Goal: Book appointment/travel/reservation

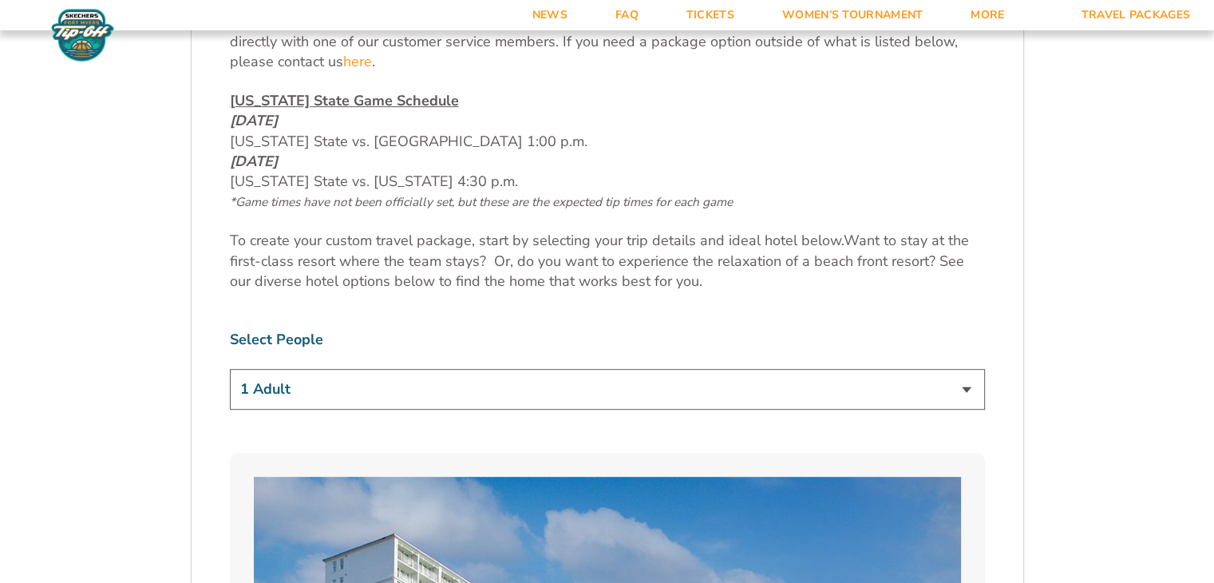
scroll to position [888, 0]
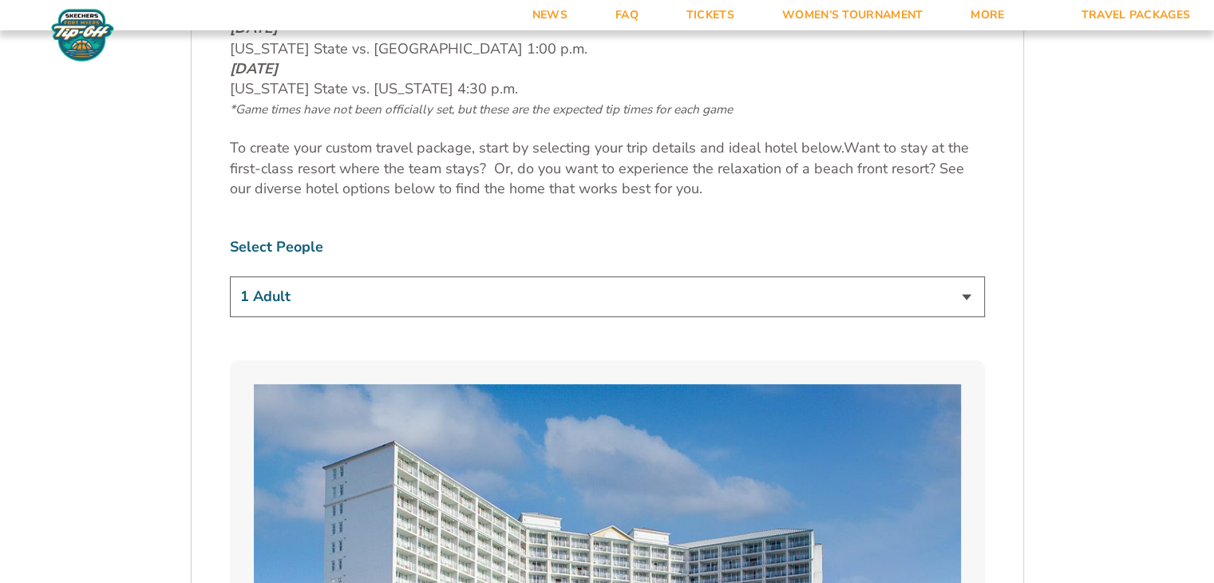
click at [631, 293] on select "1 Adult 2 Adults 3 Adults 4 Adults 2 Adults + 1 Child 2 Adults + 2 Children 2 A…" at bounding box center [607, 296] width 755 height 41
select select "2 Adults + 2 Children"
click at [230, 276] on select "1 Adult 2 Adults 3 Adults 4 Adults 2 Adults + 1 Child 2 Adults + 2 Children 2 A…" at bounding box center [607, 296] width 755 height 41
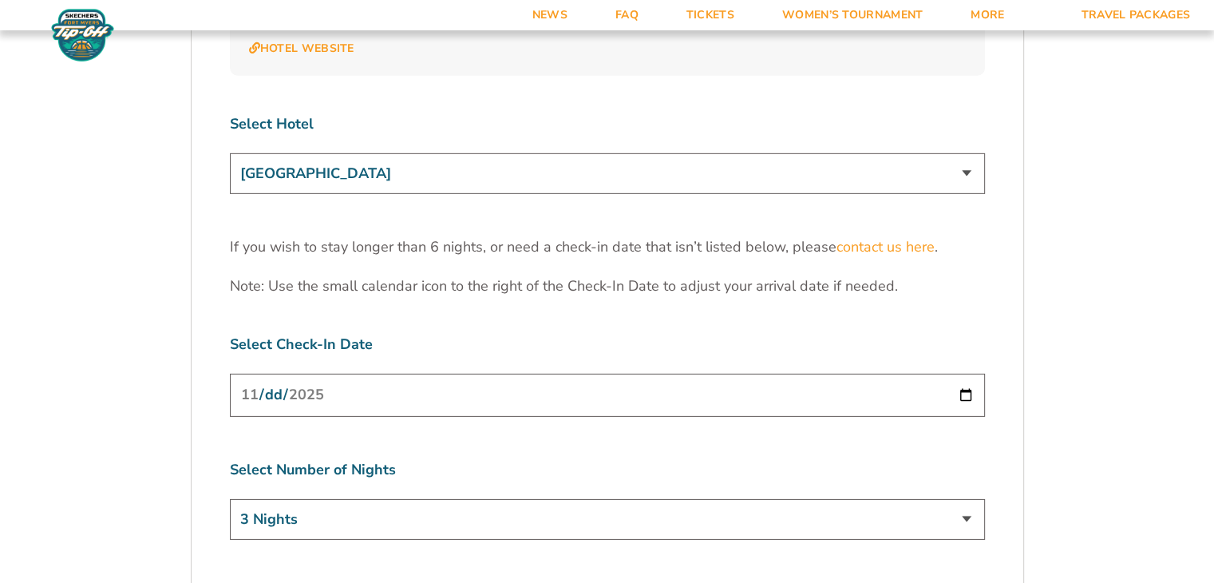
scroll to position [4825, 0]
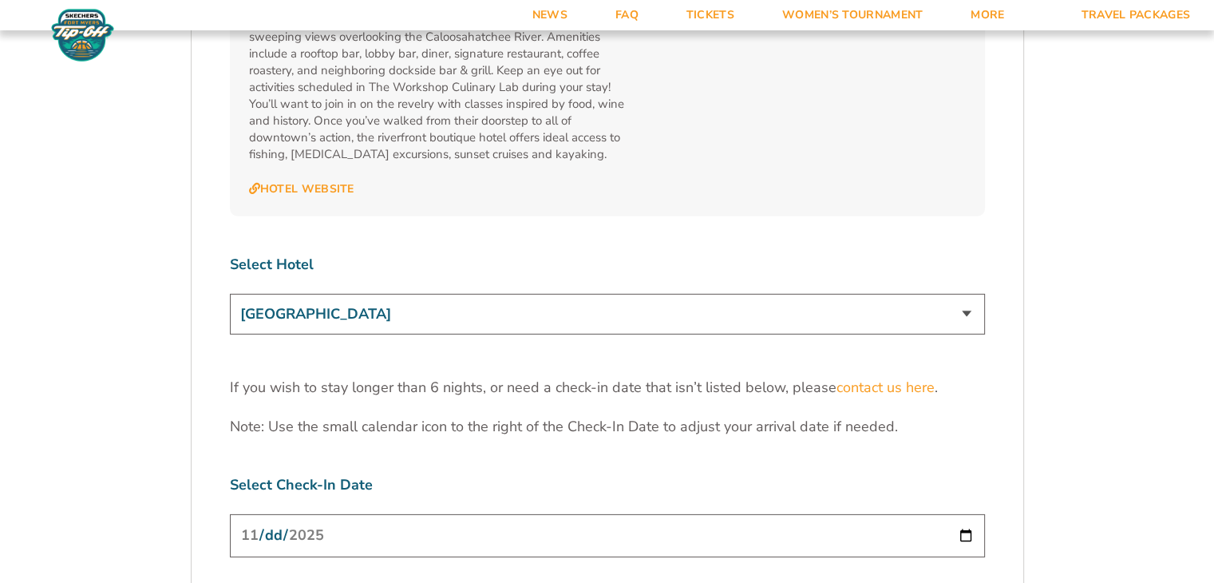
click at [967, 294] on select "[GEOGRAPHIC_DATA] [GEOGRAPHIC_DATA] [GEOGRAPHIC_DATA], Autograph Collection" at bounding box center [607, 314] width 755 height 41
select select "18477"
click at [230, 294] on select "[GEOGRAPHIC_DATA] [GEOGRAPHIC_DATA] [GEOGRAPHIC_DATA], Autograph Collection" at bounding box center [607, 314] width 755 height 41
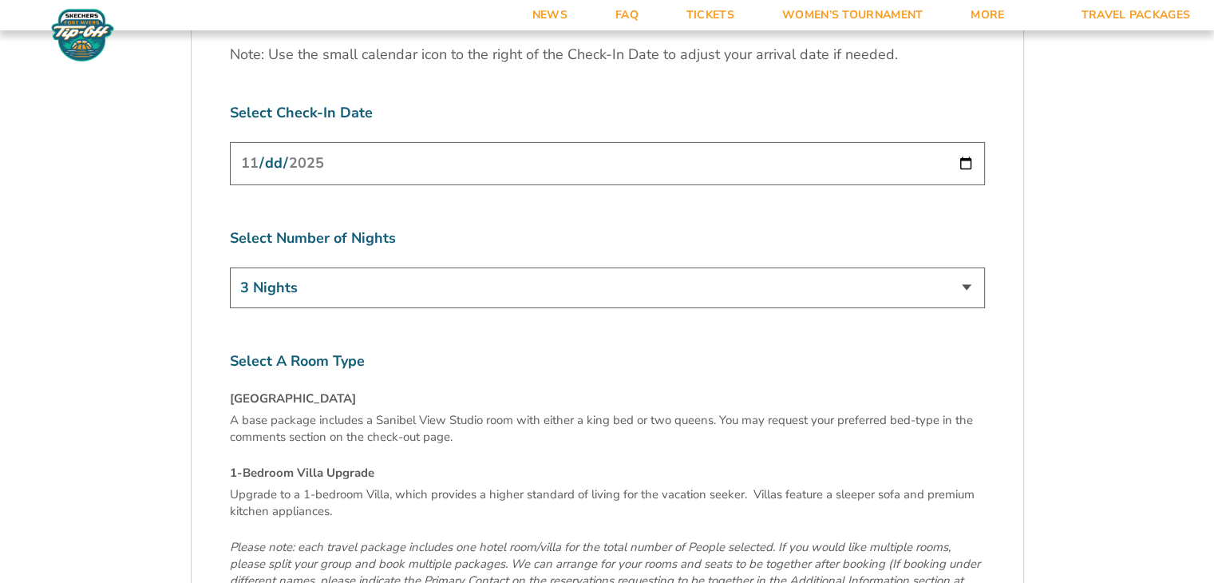
scroll to position [5197, 0]
click at [967, 267] on select "3 Nights 4 Nights 5 Nights 6 Nights" at bounding box center [607, 287] width 755 height 41
click at [230, 267] on select "3 Nights 4 Nights 5 Nights 6 Nights" at bounding box center [607, 287] width 755 height 41
click at [916, 267] on select "3 Nights 4 Nights 5 Nights 6 Nights" at bounding box center [607, 287] width 755 height 41
select select "5 Nights"
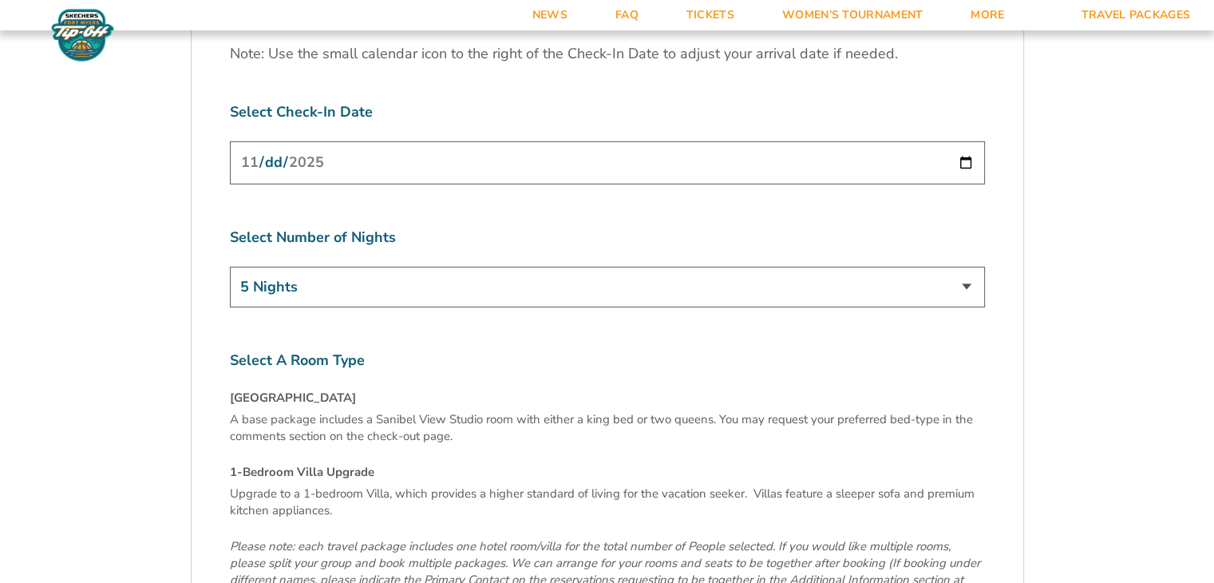
click at [230, 267] on select "3 Nights 4 Nights 5 Nights 6 Nights" at bounding box center [607, 287] width 755 height 41
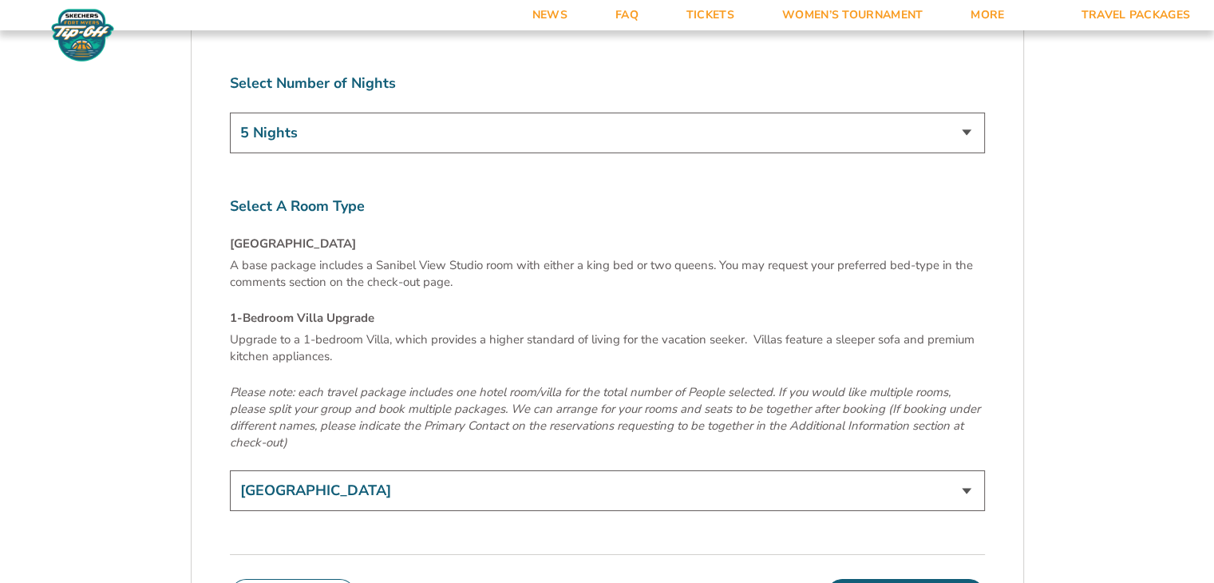
scroll to position [5399, 0]
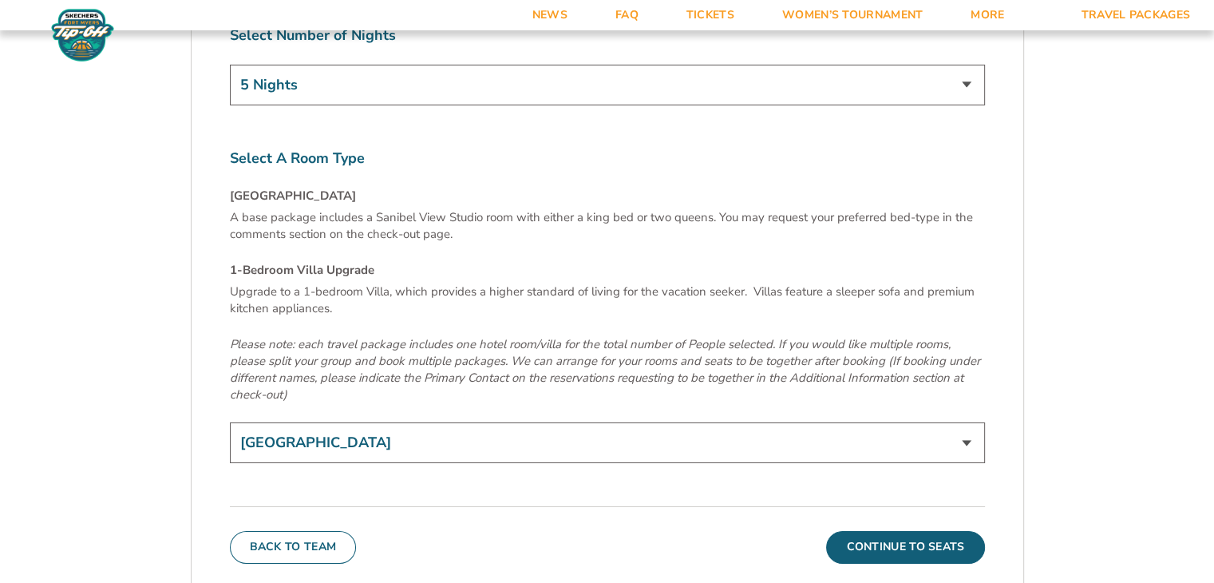
click at [894, 422] on select "[GEOGRAPHIC_DATA] 1-Bedroom Villa Upgrade (+$165 per night)" at bounding box center [607, 442] width 755 height 41
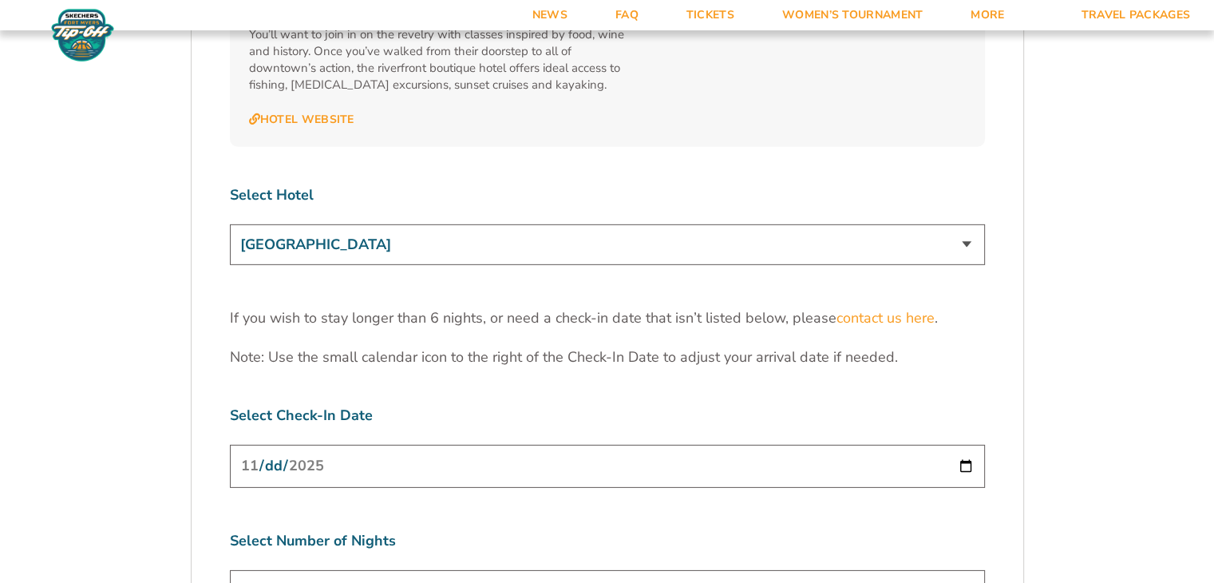
scroll to position [4946, 0]
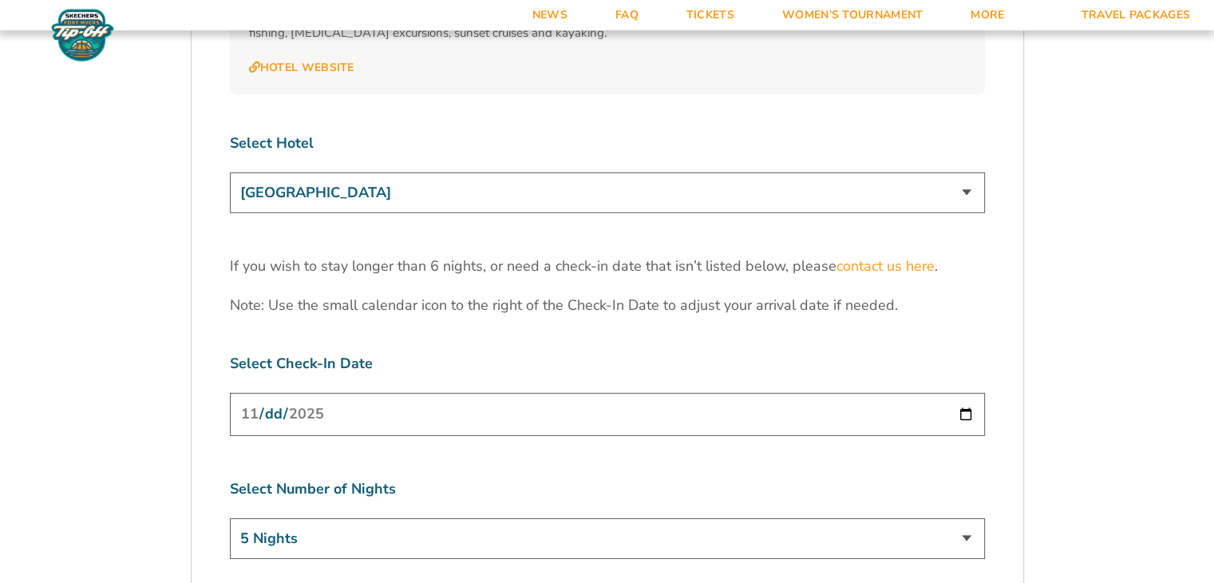
click at [743, 172] on select "[GEOGRAPHIC_DATA] [GEOGRAPHIC_DATA] [GEOGRAPHIC_DATA], Autograph Collection" at bounding box center [607, 192] width 755 height 41
select select "17485"
click at [230, 172] on select "[GEOGRAPHIC_DATA] [GEOGRAPHIC_DATA] [GEOGRAPHIC_DATA], Autograph Collection" at bounding box center [607, 192] width 755 height 41
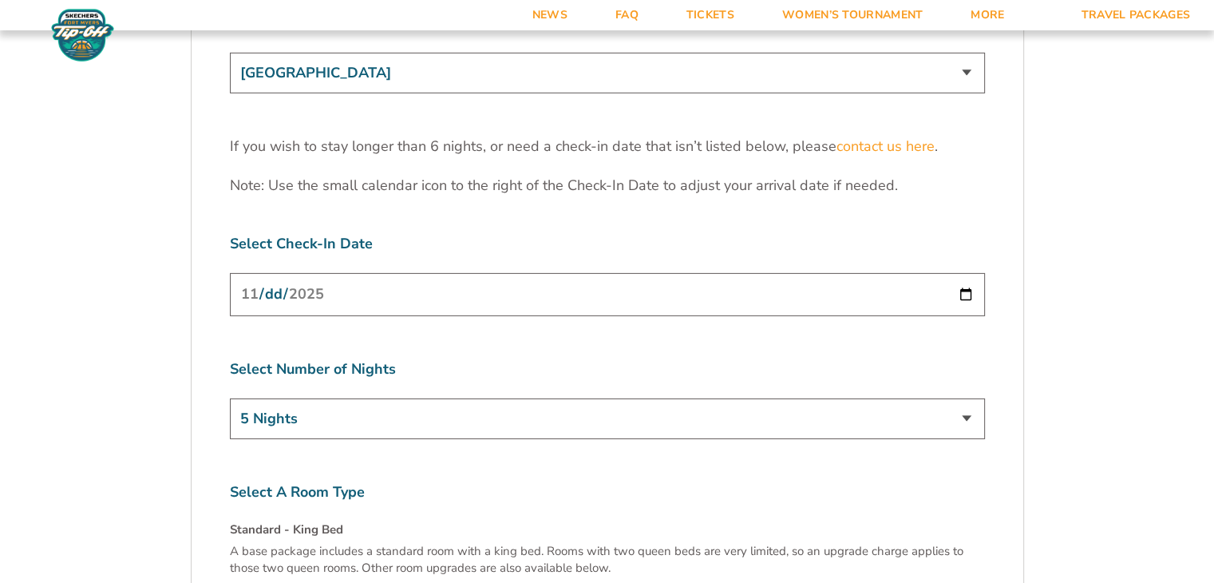
scroll to position [5080, 0]
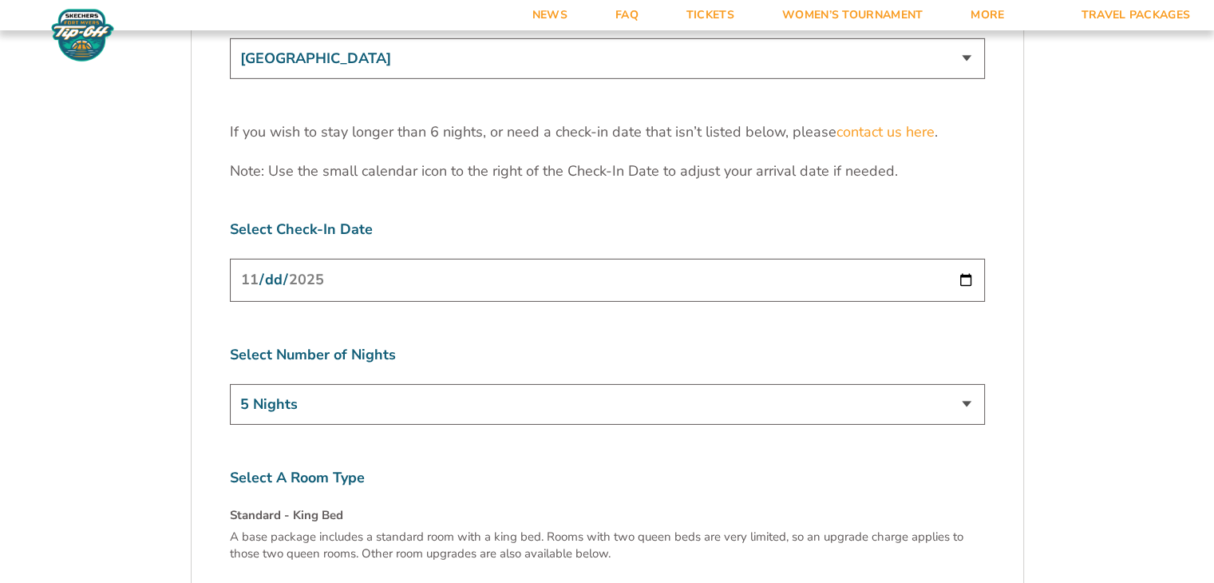
click at [971, 259] on input "[DATE]" at bounding box center [607, 280] width 755 height 42
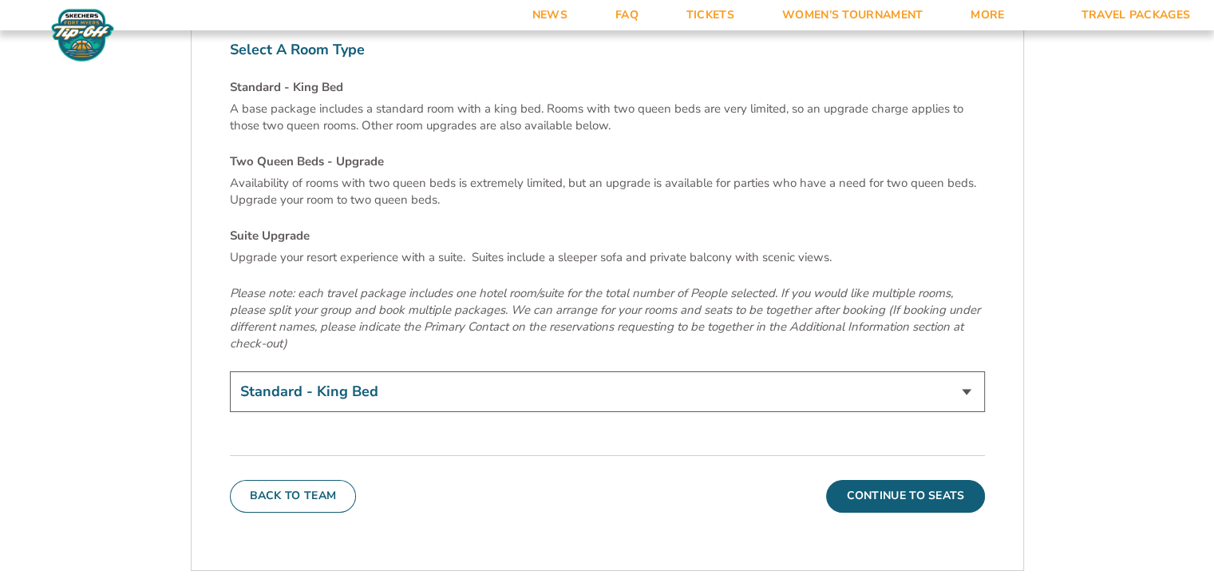
scroll to position [5521, 0]
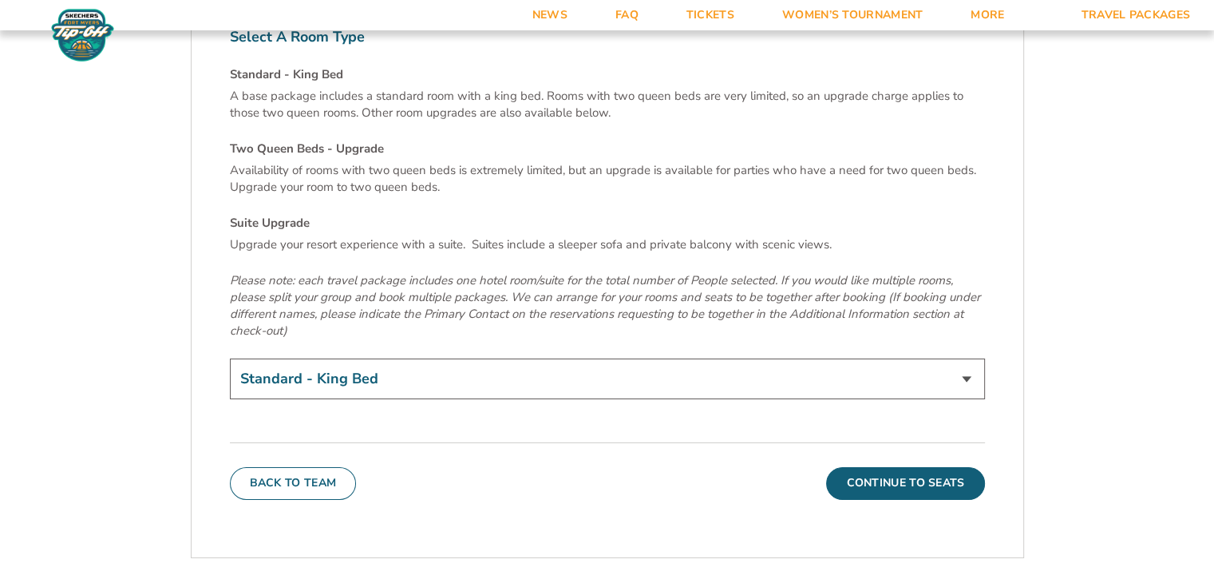
click at [556, 358] on select "Standard - King Bed Two Queen Beds - Upgrade (+$15 per night) Suite Upgrade (+$…" at bounding box center [607, 378] width 755 height 41
select select "Two Queen Beds - Upgrade"
click at [230, 358] on select "Standard - King Bed Two Queen Beds - Upgrade (+$15 per night) Suite Upgrade (+$…" at bounding box center [607, 378] width 755 height 41
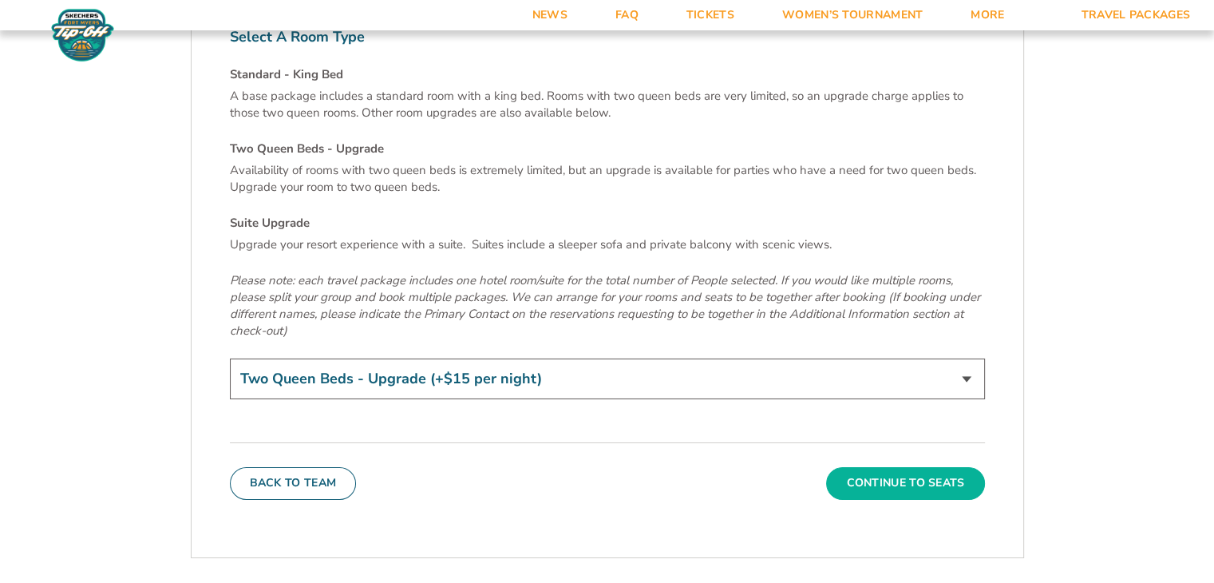
click at [846, 467] on button "Continue To Seats" at bounding box center [905, 483] width 158 height 32
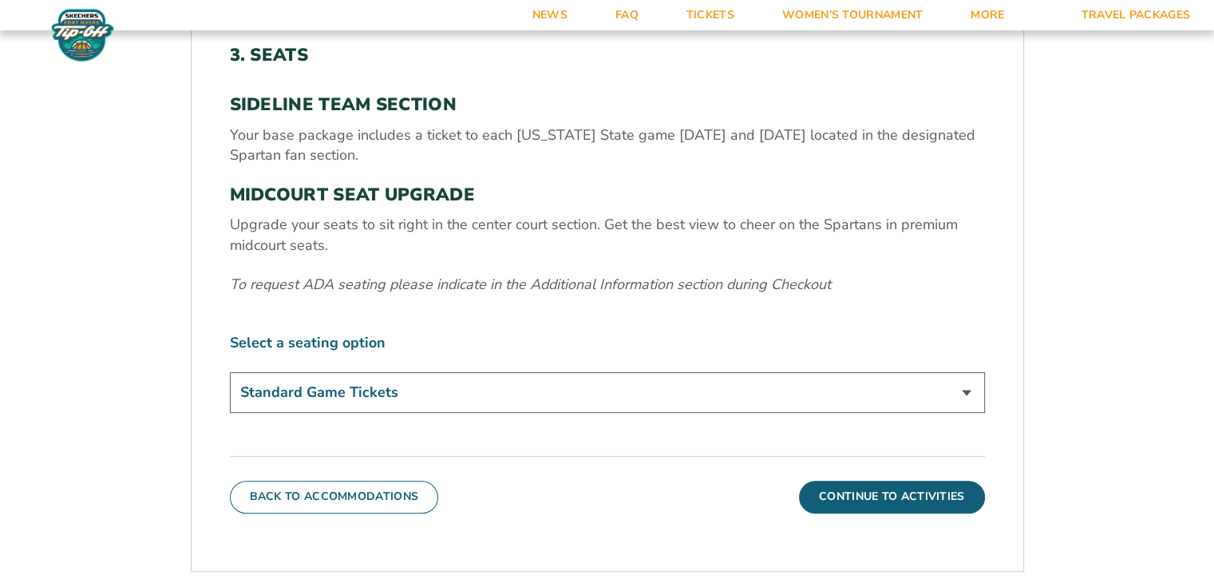
scroll to position [533, 0]
click at [584, 393] on select "Standard Game Tickets Midcourt Seat Upgrade (+$140 per person)" at bounding box center [607, 392] width 755 height 41
click at [603, 317] on div "3. Seats SIDELINE TEAM SECTION Your base package includes a ticket to each [US_…" at bounding box center [607, 231] width 755 height 373
click at [840, 501] on button "Continue To Activities" at bounding box center [892, 497] width 186 height 32
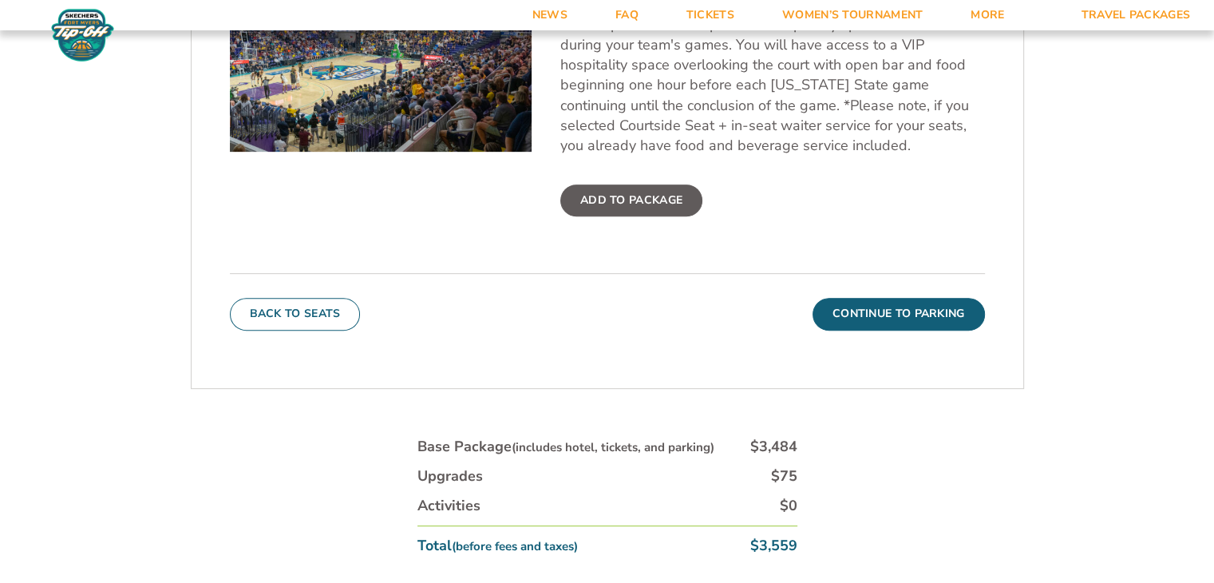
scroll to position [686, 0]
click at [594, 209] on label "Add To Package" at bounding box center [631, 201] width 142 height 32
click at [0, 0] on input "Add To Package" at bounding box center [0, 0] width 0 height 0
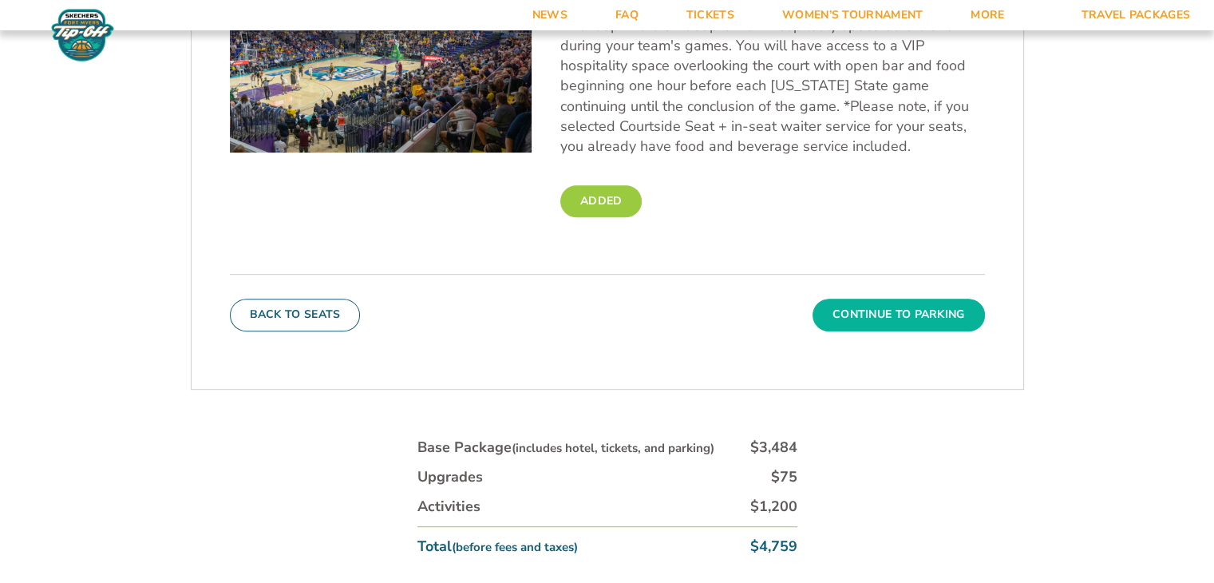
click at [831, 322] on button "Continue To Parking" at bounding box center [899, 315] width 172 height 32
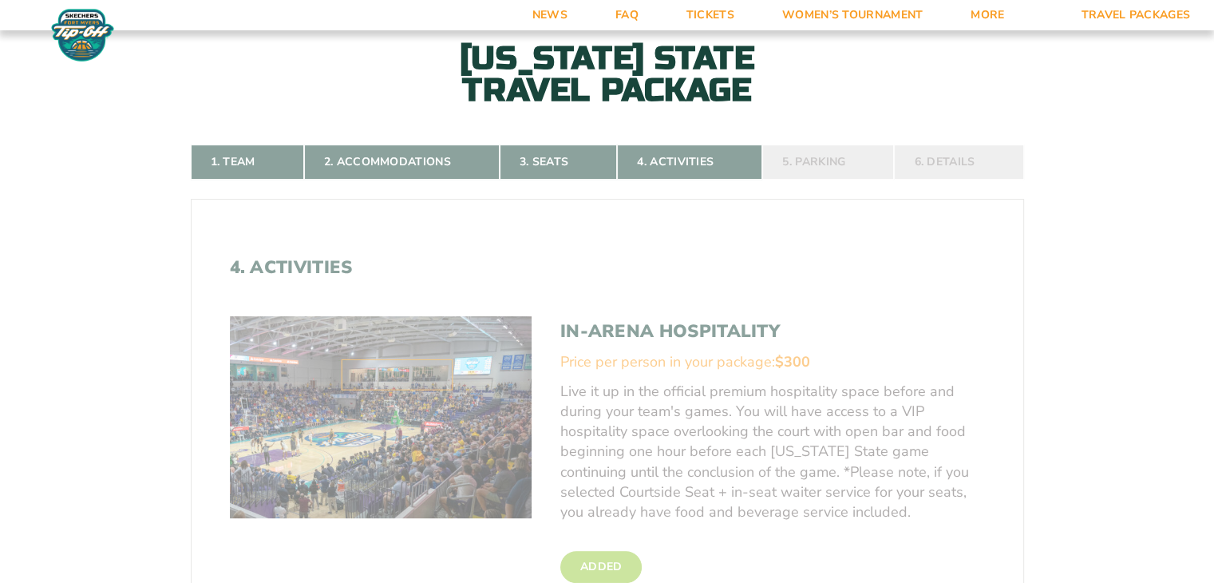
scroll to position [275, 0]
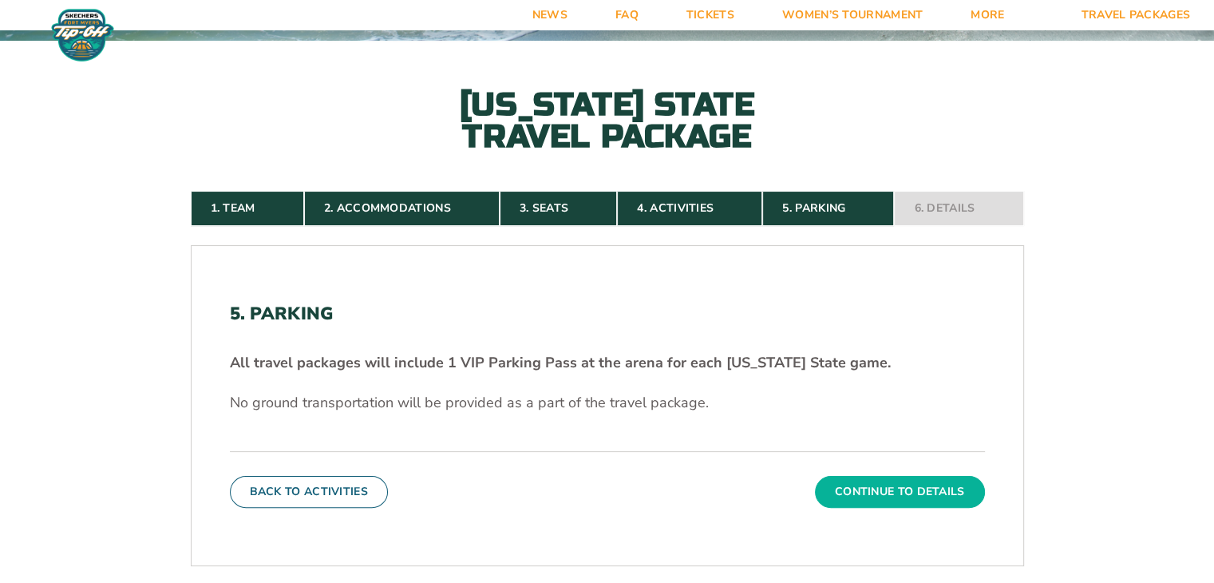
click at [846, 485] on button "Continue To Details" at bounding box center [900, 492] width 170 height 32
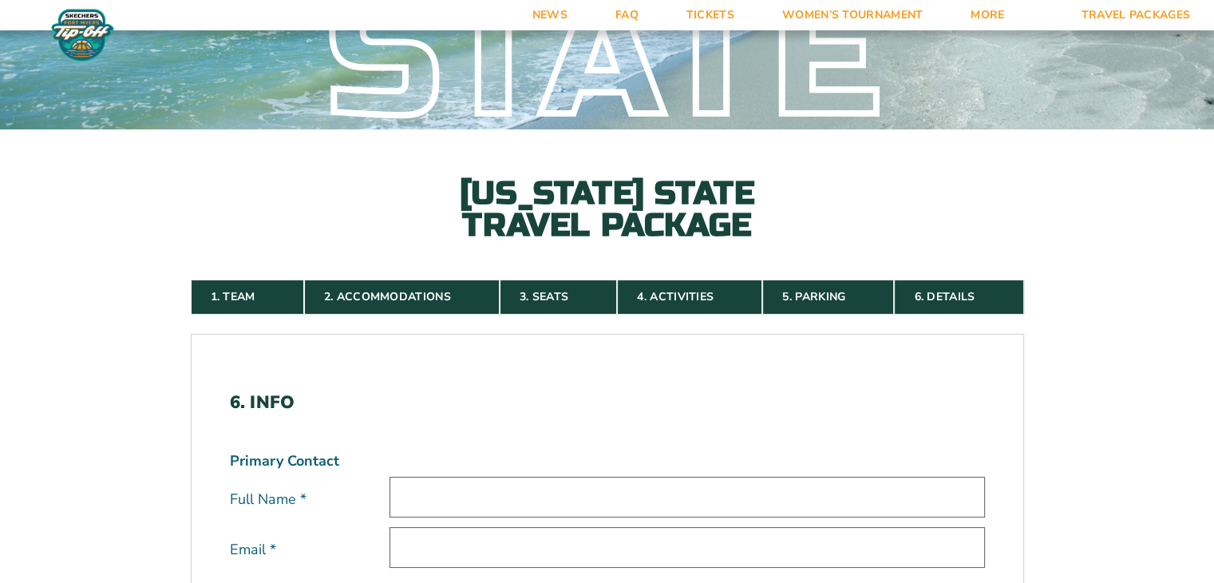
scroll to position [0, 0]
